Goal: Information Seeking & Learning: Find specific fact

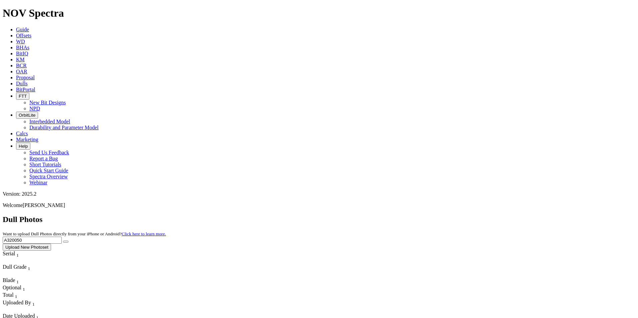
click at [62, 237] on input "A320050" at bounding box center [32, 240] width 59 height 7
click at [63, 241] on button "submit" at bounding box center [65, 242] width 5 height 2
click at [62, 237] on input "A3200575" at bounding box center [32, 240] width 59 height 7
click at [63, 241] on button "submit" at bounding box center [65, 242] width 5 height 2
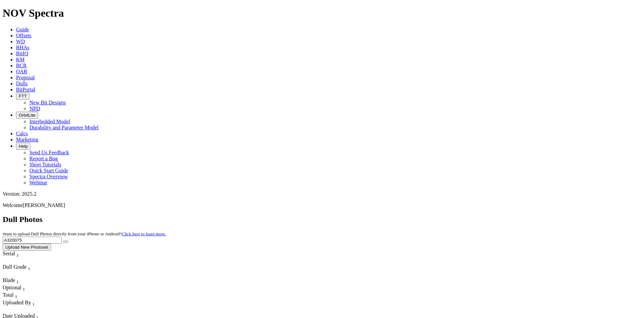
drag, startPoint x: 509, startPoint y: 30, endPoint x: 468, endPoint y: 32, distance: 41.4
click at [468, 215] on div "Dull Photos Want to upload Dull Photos directly from your iPhone or Android? Cl…" at bounding box center [319, 233] width 633 height 36
click at [63, 241] on button "submit" at bounding box center [65, 242] width 5 height 2
drag, startPoint x: 478, startPoint y: 22, endPoint x: 467, endPoint y: 24, distance: 10.7
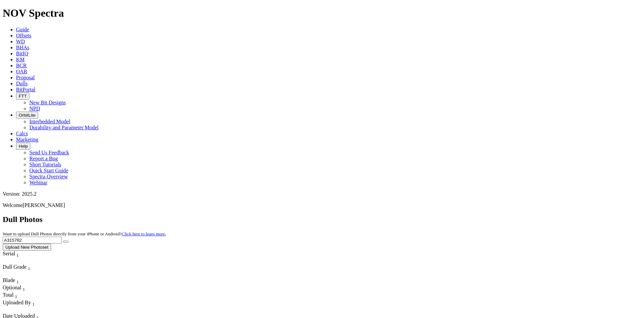
click at [467, 215] on div "Dull Photos Want to upload Dull Photos directly from your iPhone or Android? Cl…" at bounding box center [319, 233] width 633 height 36
click at [63, 241] on button "submit" at bounding box center [65, 242] width 5 height 2
click at [62, 237] on input "A3191135" at bounding box center [32, 240] width 59 height 7
type input "A319135"
click at [66, 242] on icon "submit" at bounding box center [66, 242] width 0 height 0
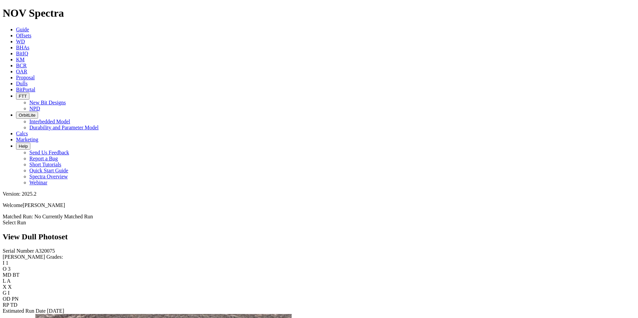
drag, startPoint x: 373, startPoint y: 179, endPoint x: 526, endPoint y: 170, distance: 153.1
drag, startPoint x: 495, startPoint y: 162, endPoint x: 550, endPoint y: 136, distance: 61.2
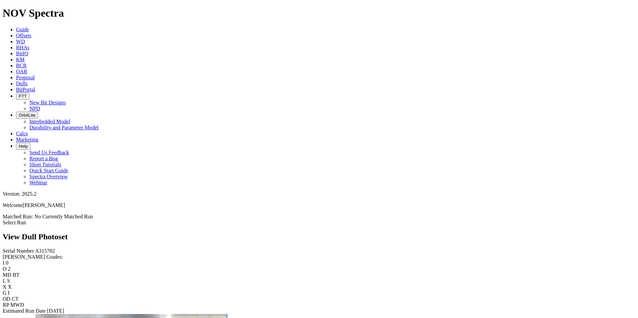
scroll to position [299, 0]
drag, startPoint x: 157, startPoint y: 192, endPoint x: 484, endPoint y: 114, distance: 335.4
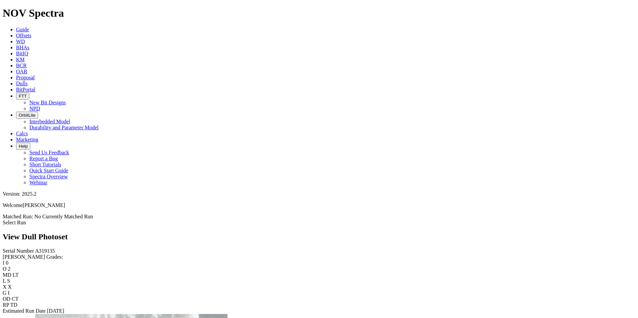
scroll to position [367, 0]
drag, startPoint x: 318, startPoint y: 139, endPoint x: 448, endPoint y: 123, distance: 130.1
